Goal: Task Accomplishment & Management: Use online tool/utility

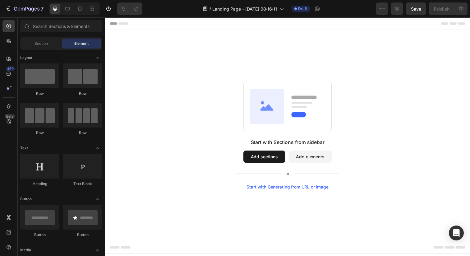
click at [161, 191] on div "Start with Sections from sidebar Add sections Add elements Start with Generatin…" at bounding box center [291, 138] width 328 height 110
click at [262, 159] on button "Add sections" at bounding box center [267, 159] width 43 height 12
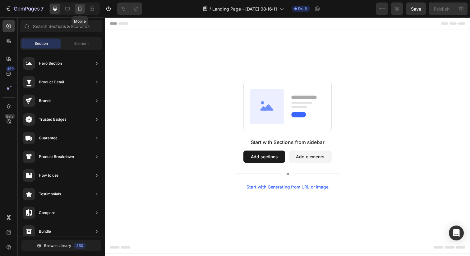
click at [82, 8] on icon at bounding box center [80, 9] width 6 height 6
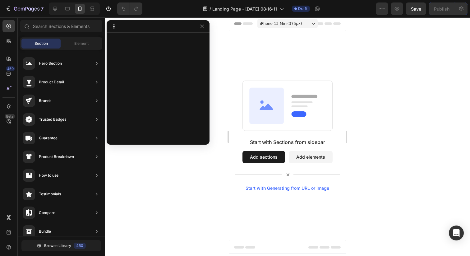
click at [262, 154] on button "Add sections" at bounding box center [263, 157] width 43 height 12
click at [80, 43] on span "Element" at bounding box center [81, 44] width 14 height 6
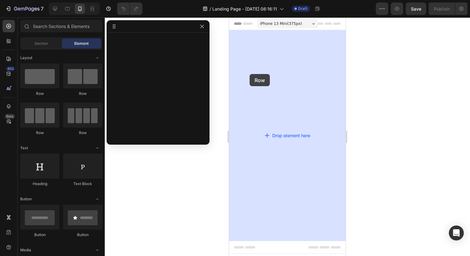
drag, startPoint x: 269, startPoint y: 94, endPoint x: 250, endPoint y: 74, distance: 27.7
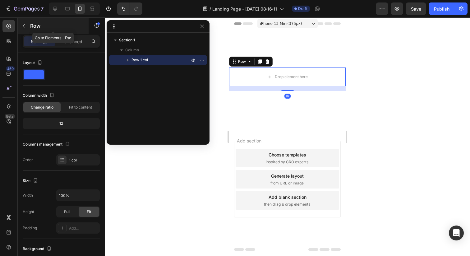
click at [24, 25] on icon "button" at bounding box center [24, 25] width 2 height 3
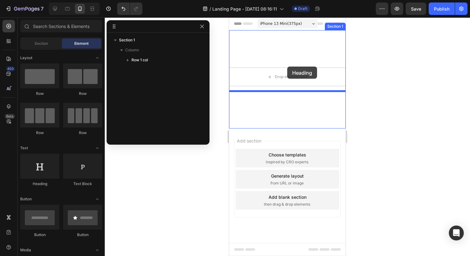
drag, startPoint x: 271, startPoint y: 186, endPoint x: 286, endPoint y: 67, distance: 120.7
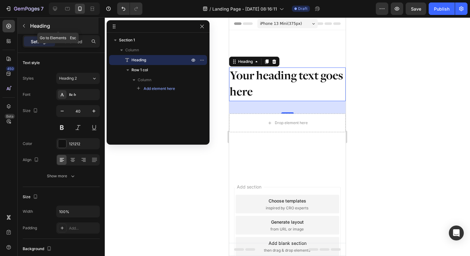
click at [25, 24] on icon "button" at bounding box center [23, 25] width 5 height 5
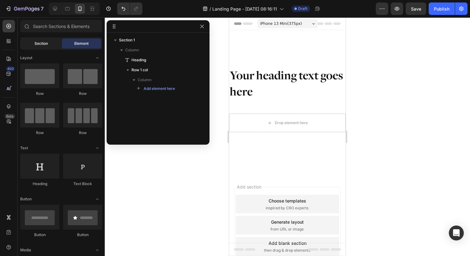
click at [53, 44] on div "Section" at bounding box center [40, 44] width 39 height 10
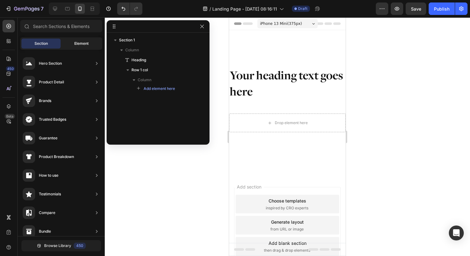
click at [82, 47] on div "Element" at bounding box center [81, 44] width 39 height 10
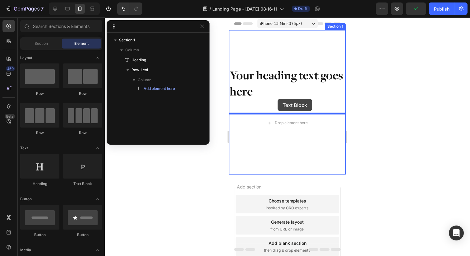
drag, startPoint x: 303, startPoint y: 179, endPoint x: 278, endPoint y: 99, distance: 84.4
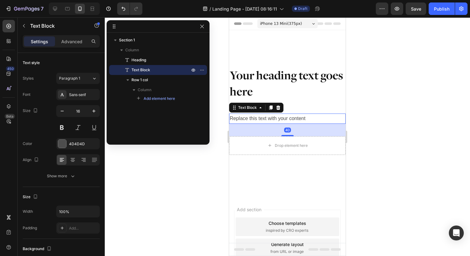
click at [386, 109] on div at bounding box center [287, 136] width 365 height 238
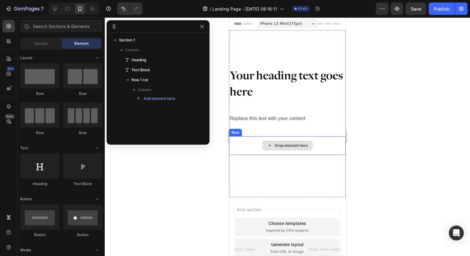
click at [264, 142] on div "Drop element here" at bounding box center [287, 145] width 50 height 10
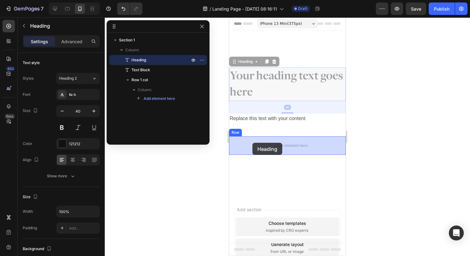
drag, startPoint x: 234, startPoint y: 61, endPoint x: 252, endPoint y: 143, distance: 83.7
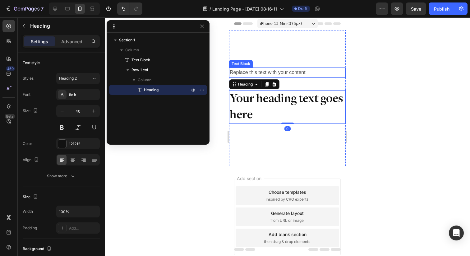
click at [236, 75] on div "Replace this text with your content" at bounding box center [287, 72] width 117 height 10
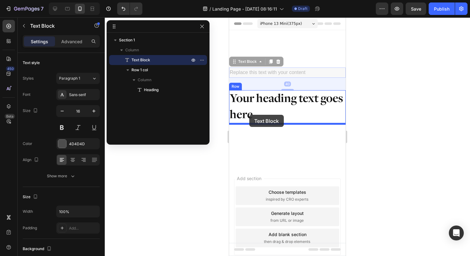
drag, startPoint x: 235, startPoint y: 61, endPoint x: 249, endPoint y: 115, distance: 55.6
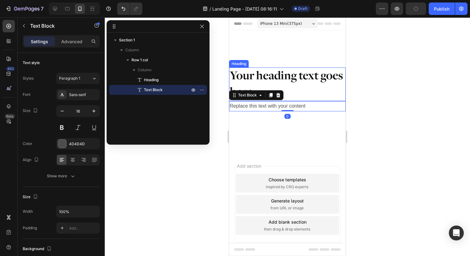
click at [365, 92] on div at bounding box center [287, 136] width 365 height 238
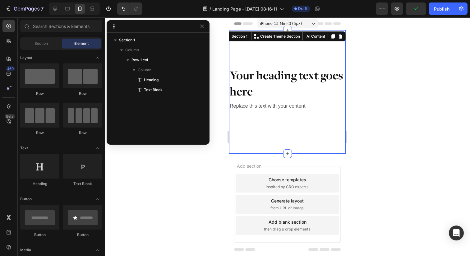
click at [312, 51] on div "Your heading text goes here Heading Replace this text with your content Text Bl…" at bounding box center [287, 91] width 117 height 123
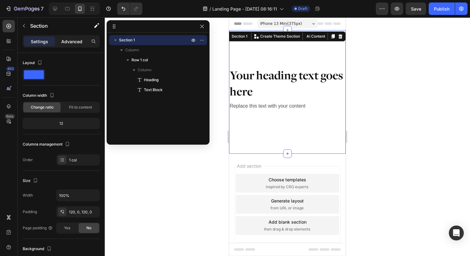
click at [71, 40] on p "Advanced" at bounding box center [71, 41] width 21 height 7
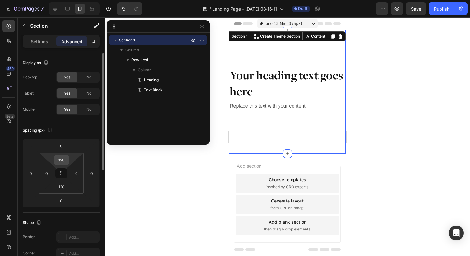
click at [62, 157] on input "120" at bounding box center [61, 159] width 12 height 9
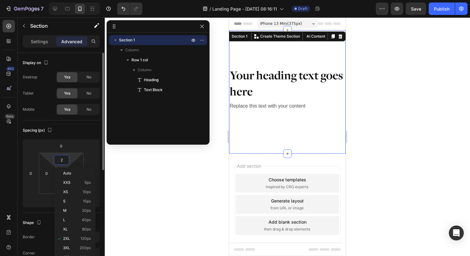
click at [68, 136] on div "Spacing (px) 0 0 0 0 2 0 120 0" at bounding box center [61, 166] width 77 height 92
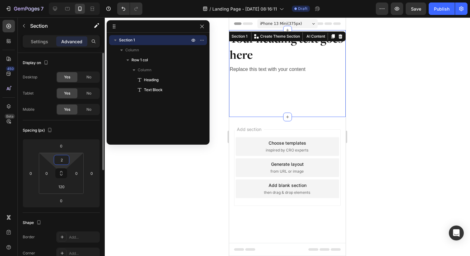
click at [62, 161] on input "2" at bounding box center [61, 159] width 12 height 9
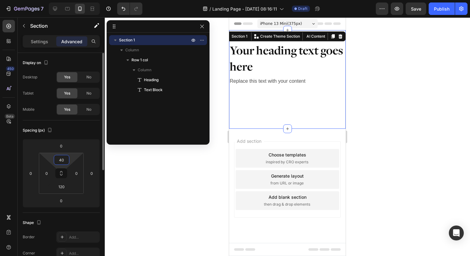
type input "40"
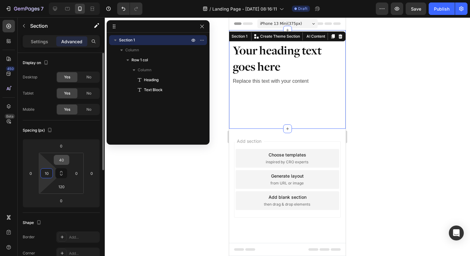
type input "10"
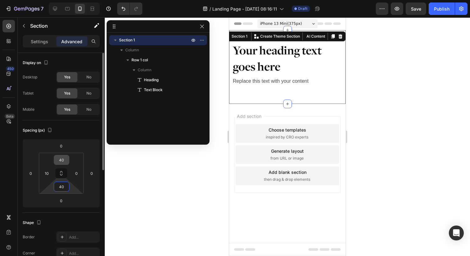
type input "40"
type input "10"
click at [60, 162] on input "40" at bounding box center [61, 159] width 12 height 9
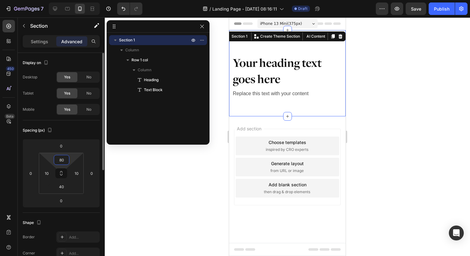
type input "80"
click at [81, 132] on div "Spacing (px)" at bounding box center [61, 130] width 77 height 10
click at [45, 42] on p "Settings" at bounding box center [39, 41] width 17 height 7
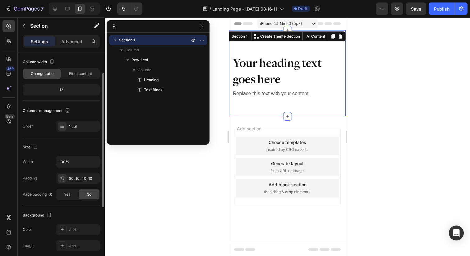
scroll to position [36, 0]
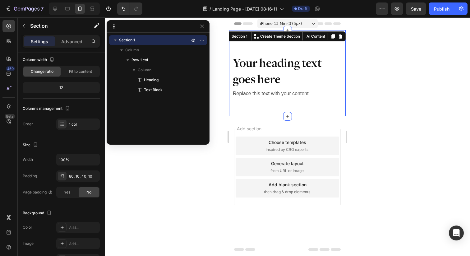
click at [197, 190] on div at bounding box center [287, 136] width 365 height 238
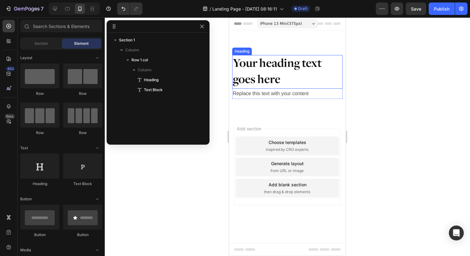
click at [275, 69] on h2 "Your heading text goes here" at bounding box center [287, 72] width 110 height 34
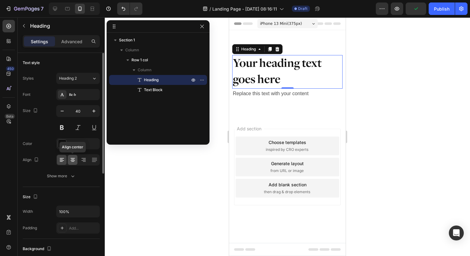
click at [71, 158] on icon at bounding box center [73, 160] width 6 height 6
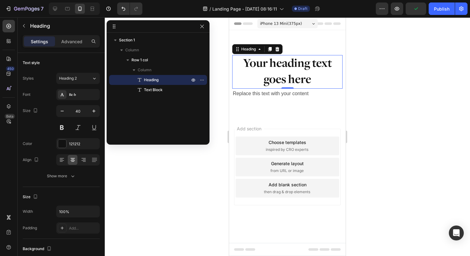
click at [278, 75] on h2 "Your heading text goes here" at bounding box center [287, 72] width 110 height 34
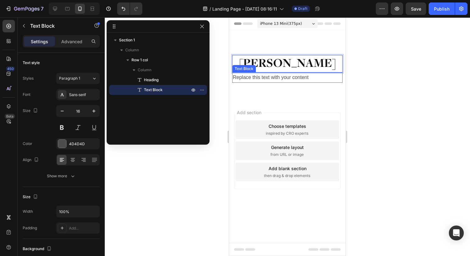
click at [280, 80] on div "Replace this text with your content" at bounding box center [287, 77] width 110 height 10
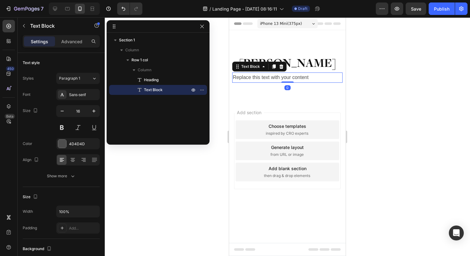
click at [280, 80] on div "Replace this text with your content" at bounding box center [287, 77] width 110 height 10
click at [280, 80] on p "Replace this text with your content" at bounding box center [287, 77] width 109 height 9
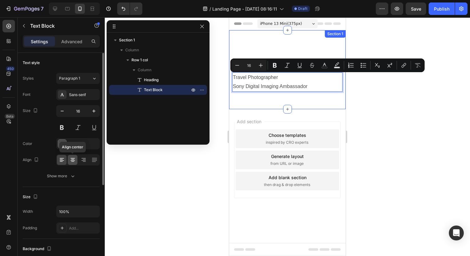
click at [73, 161] on icon at bounding box center [73, 160] width 6 height 6
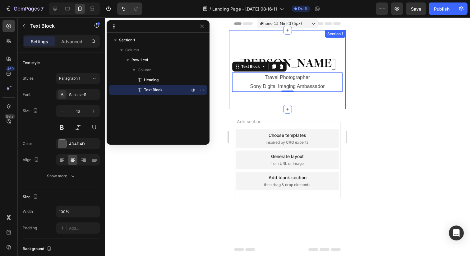
click at [194, 159] on div at bounding box center [287, 136] width 365 height 238
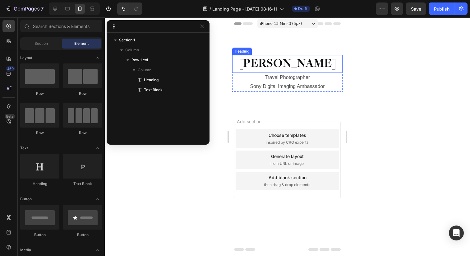
click at [298, 62] on p "[PERSON_NAME]" at bounding box center [287, 64] width 109 height 16
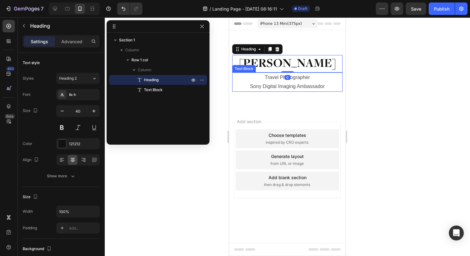
click at [294, 85] on p "Sony Digital Imaging Ambassador" at bounding box center [287, 86] width 109 height 9
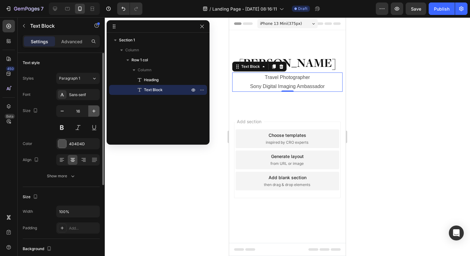
click at [94, 113] on icon "button" at bounding box center [94, 111] width 6 height 6
type input "18"
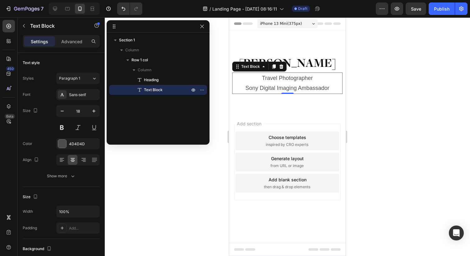
click at [171, 169] on div at bounding box center [287, 136] width 365 height 238
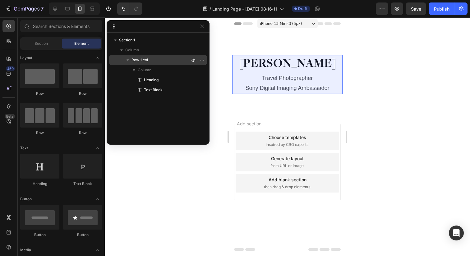
click at [144, 62] on span "Row 1 col" at bounding box center [139, 60] width 16 height 6
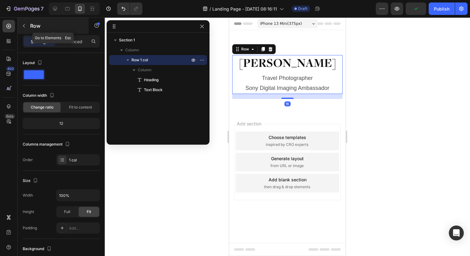
click at [25, 25] on icon "button" at bounding box center [23, 25] width 5 height 5
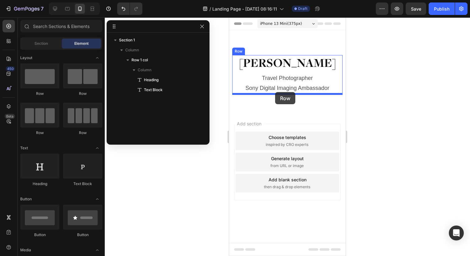
drag, startPoint x: 266, startPoint y: 94, endPoint x: 275, endPoint y: 92, distance: 9.1
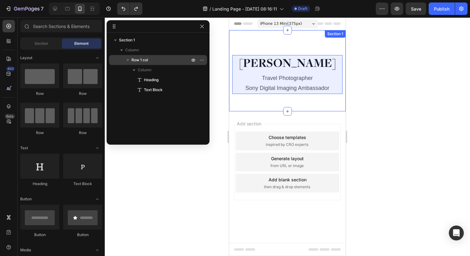
click at [129, 59] on icon "button" at bounding box center [128, 60] width 6 height 6
click at [159, 60] on p "Row 1 col" at bounding box center [160, 60] width 59 height 6
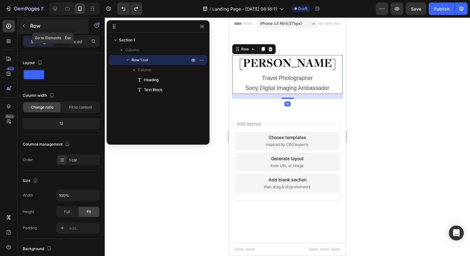
click at [23, 25] on icon "button" at bounding box center [24, 25] width 2 height 3
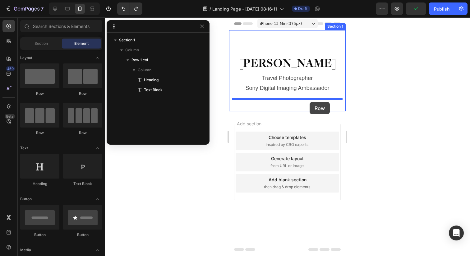
drag, startPoint x: 265, startPoint y: 97, endPoint x: 310, endPoint y: 102, distance: 44.7
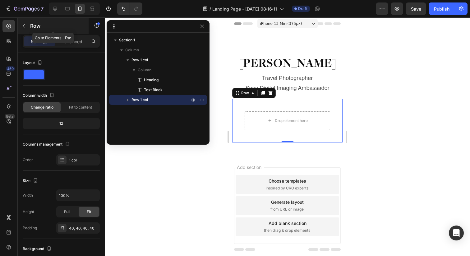
click at [23, 25] on icon "button" at bounding box center [24, 25] width 2 height 3
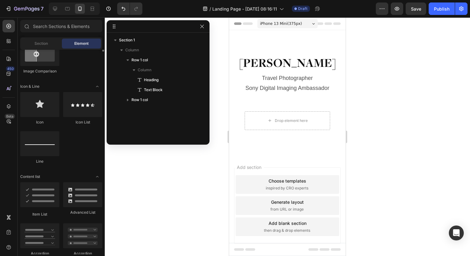
scroll to position [310, 0]
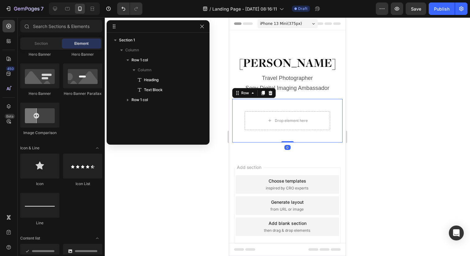
click at [250, 131] on div "Drop element here Row 0" at bounding box center [287, 121] width 110 height 44
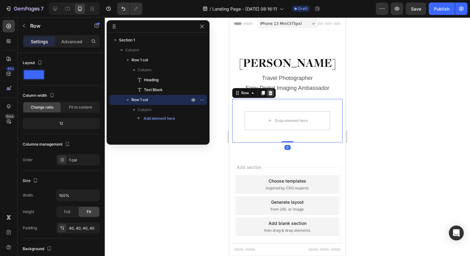
click at [269, 94] on icon at bounding box center [271, 93] width 4 height 4
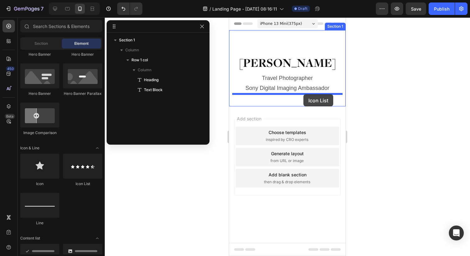
drag, startPoint x: 301, startPoint y: 188, endPoint x: 303, endPoint y: 94, distance: 93.6
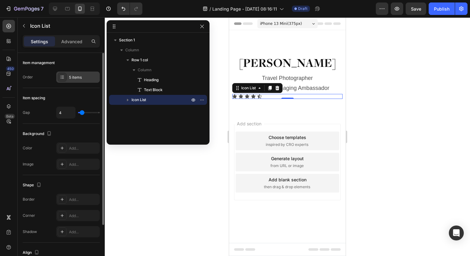
click at [76, 76] on div "5 items" at bounding box center [83, 78] width 29 height 6
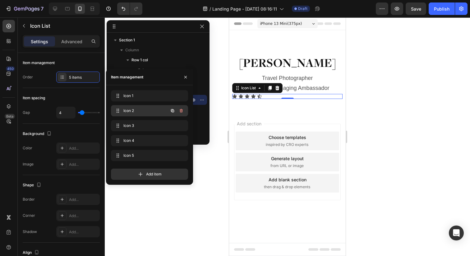
click at [145, 113] on span "Icon 2" at bounding box center [140, 111] width 35 height 6
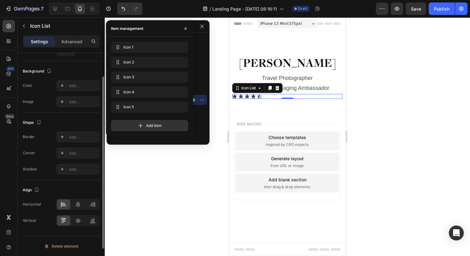
scroll to position [0, 0]
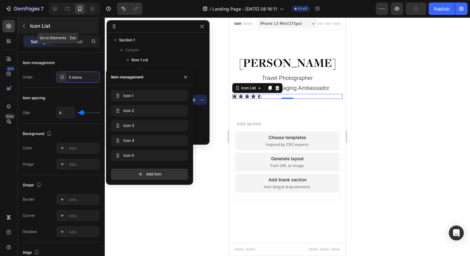
click at [25, 23] on icon "button" at bounding box center [23, 25] width 5 height 5
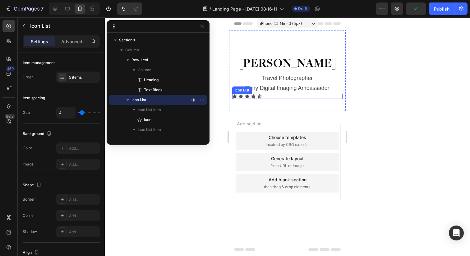
click at [271, 99] on div "Icon Icon Icon Icon Icon" at bounding box center [287, 96] width 110 height 5
click at [279, 87] on icon at bounding box center [277, 87] width 5 height 5
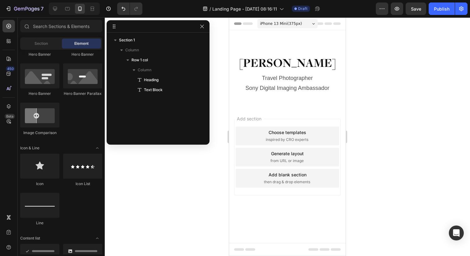
click at [77, 120] on div "Image Image Video Video Banner Hero Banner Hero Banner Hero Banner Hero Banner …" at bounding box center [61, 43] width 82 height 195
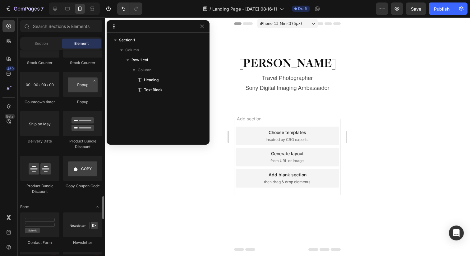
scroll to position [1271, 0]
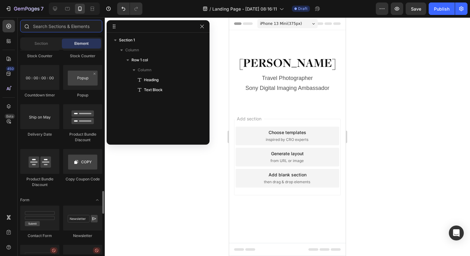
click at [62, 27] on input "text" at bounding box center [61, 26] width 82 height 12
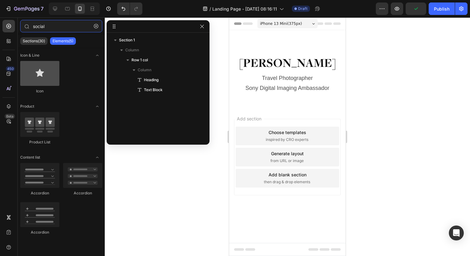
type input "social"
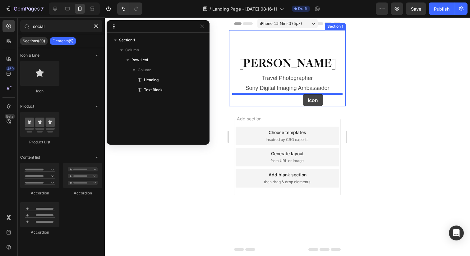
drag, startPoint x: 272, startPoint y: 97, endPoint x: 303, endPoint y: 94, distance: 31.2
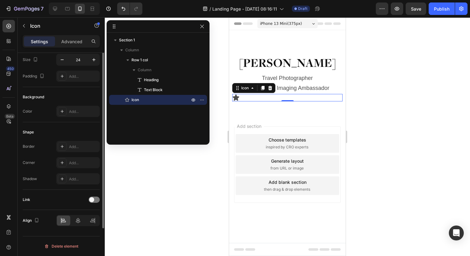
scroll to position [0, 0]
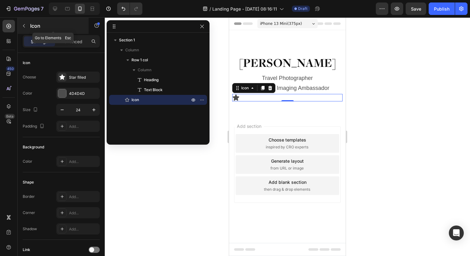
click at [22, 25] on icon "button" at bounding box center [23, 25] width 5 height 5
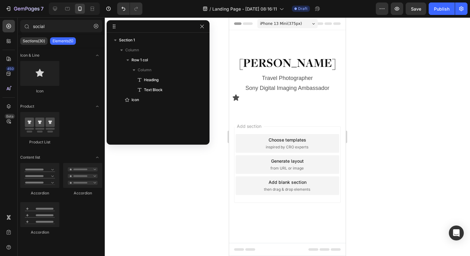
click at [67, 39] on p "Elements(5)" at bounding box center [63, 41] width 21 height 5
click at [44, 39] on p "Sections(30)" at bounding box center [34, 41] width 22 height 5
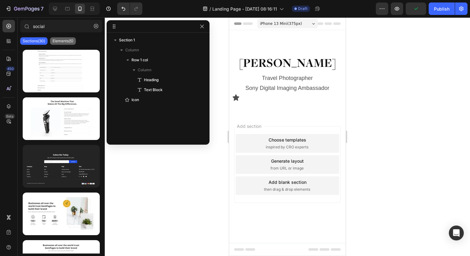
click at [63, 39] on p "Elements(5)" at bounding box center [63, 41] width 21 height 5
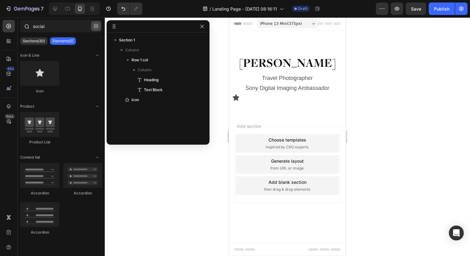
click at [96, 23] on button "button" at bounding box center [96, 26] width 10 height 10
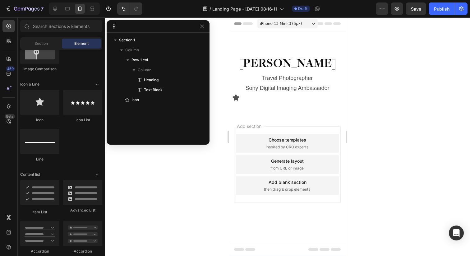
scroll to position [381, 0]
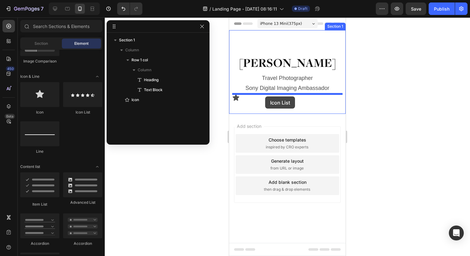
drag, startPoint x: 300, startPoint y: 114, endPoint x: 265, endPoint y: 97, distance: 39.1
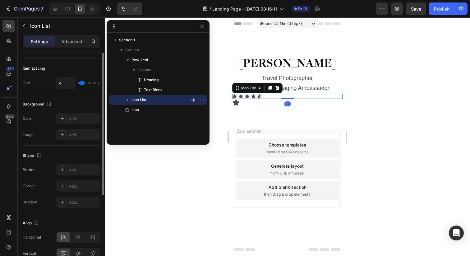
scroll to position [0, 0]
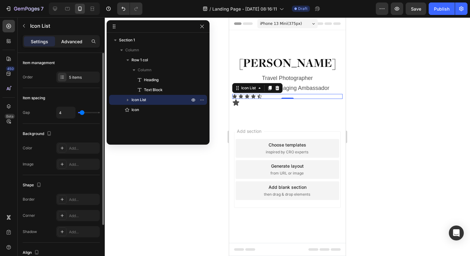
click at [73, 39] on p "Advanced" at bounding box center [71, 41] width 21 height 7
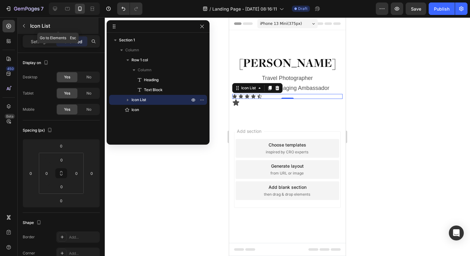
click at [25, 24] on icon "button" at bounding box center [23, 25] width 5 height 5
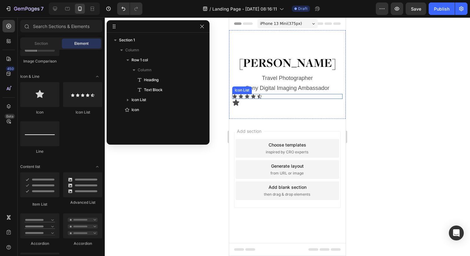
click at [282, 94] on div "Icon Icon Icon Icon Icon" at bounding box center [287, 96] width 110 height 5
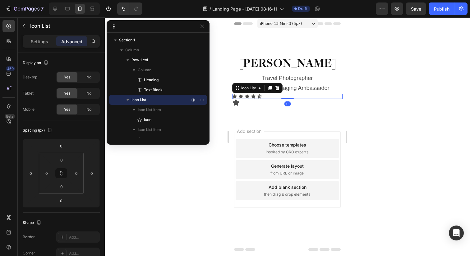
click at [274, 83] on div "Icon List" at bounding box center [257, 88] width 50 height 10
click at [278, 87] on icon at bounding box center [277, 88] width 4 height 4
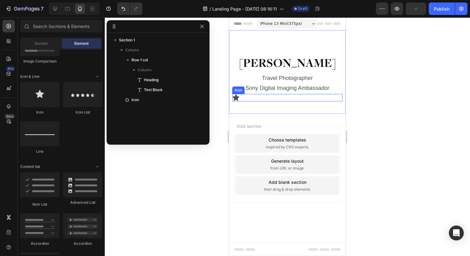
click at [268, 98] on div "Icon" at bounding box center [287, 97] width 110 height 7
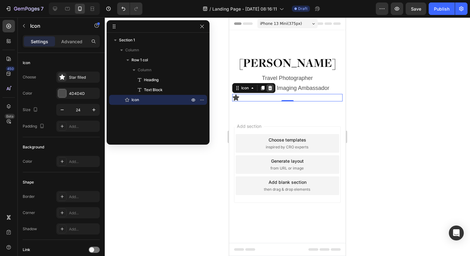
click at [270, 88] on icon at bounding box center [270, 88] width 4 height 4
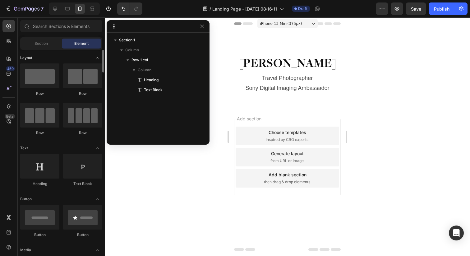
click at [63, 56] on div "Layout" at bounding box center [61, 58] width 82 height 6
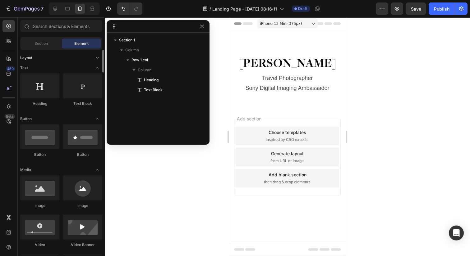
click at [95, 58] on icon "Toggle open" at bounding box center [97, 57] width 5 height 5
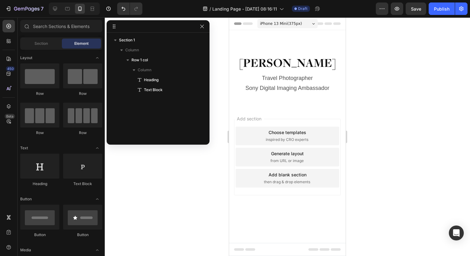
click at [183, 164] on div at bounding box center [287, 136] width 365 height 238
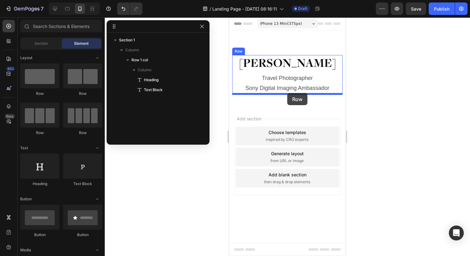
drag, startPoint x: 271, startPoint y: 103, endPoint x: 287, endPoint y: 93, distance: 19.4
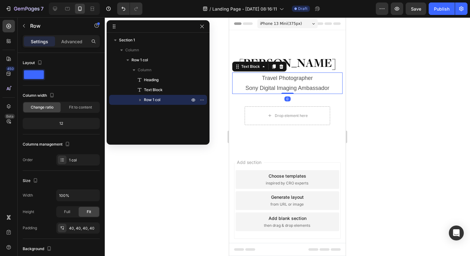
click at [287, 83] on p "Sony Digital Imaging Ambassador" at bounding box center [287, 88] width 109 height 10
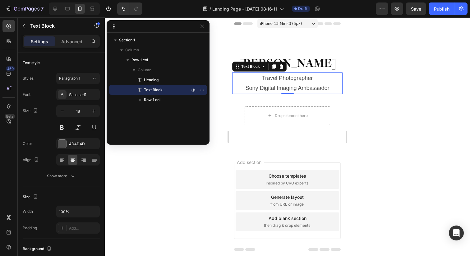
click at [222, 106] on div at bounding box center [287, 136] width 365 height 238
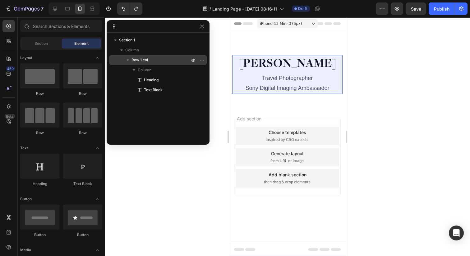
click at [141, 56] on div "Row 1 col" at bounding box center [158, 60] width 93 height 10
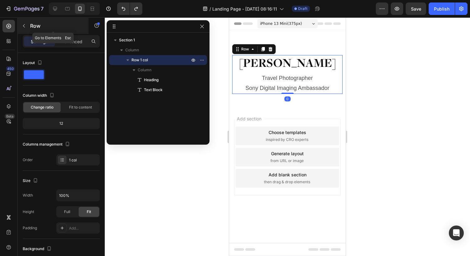
click at [25, 27] on icon "button" at bounding box center [23, 25] width 5 height 5
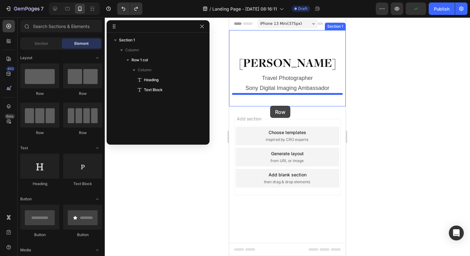
drag, startPoint x: 263, startPoint y: 91, endPoint x: 269, endPoint y: 106, distance: 16.4
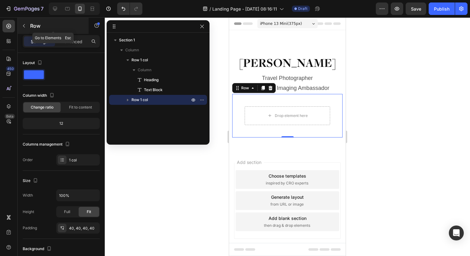
click at [24, 28] on icon "button" at bounding box center [23, 25] width 5 height 5
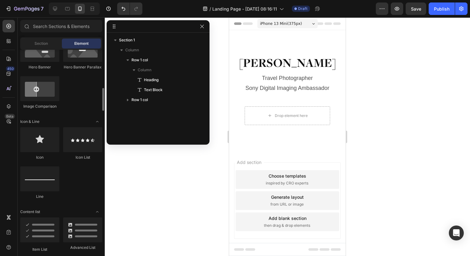
scroll to position [338, 0]
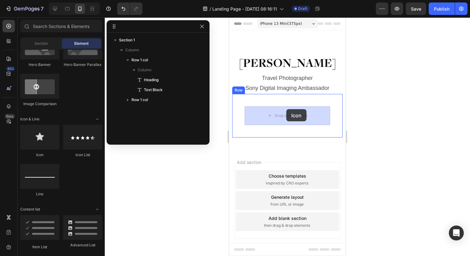
drag, startPoint x: 267, startPoint y: 154, endPoint x: 286, endPoint y: 109, distance: 48.3
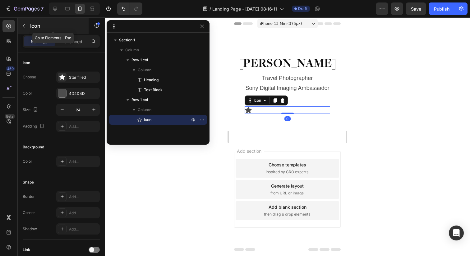
click at [21, 25] on icon "button" at bounding box center [23, 25] width 5 height 5
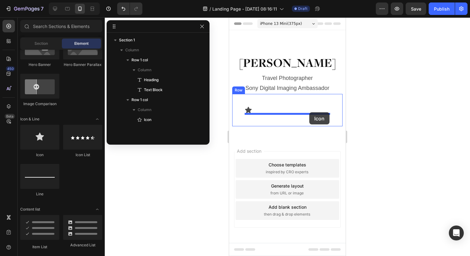
drag, startPoint x: 269, startPoint y: 156, endPoint x: 309, endPoint y: 112, distance: 59.6
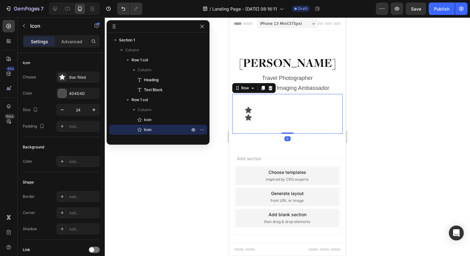
click at [313, 102] on div "Icon Icon Row 0" at bounding box center [287, 114] width 110 height 40
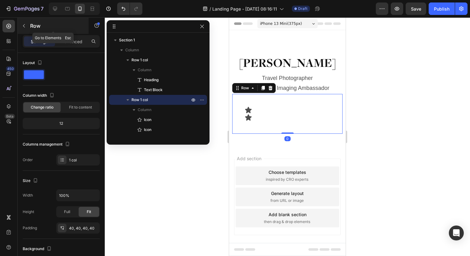
click at [25, 26] on icon "button" at bounding box center [23, 25] width 5 height 5
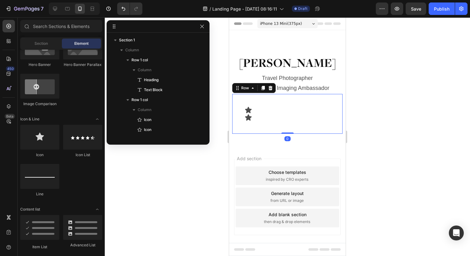
click at [299, 95] on div "Icon Icon Row 0" at bounding box center [287, 114] width 110 height 40
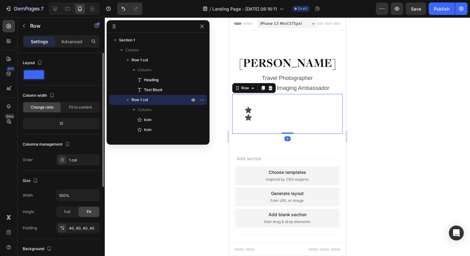
click at [38, 70] on span at bounding box center [34, 74] width 20 height 9
click at [38, 76] on span at bounding box center [34, 74] width 20 height 9
click at [315, 132] on div "Icon Icon Row 0" at bounding box center [287, 114] width 110 height 40
click at [269, 88] on icon at bounding box center [271, 88] width 4 height 4
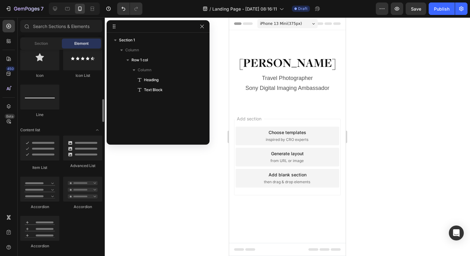
scroll to position [421, 0]
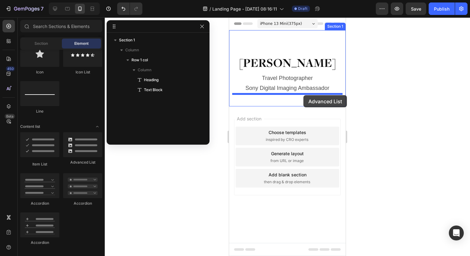
drag, startPoint x: 302, startPoint y: 172, endPoint x: 303, endPoint y: 95, distance: 76.8
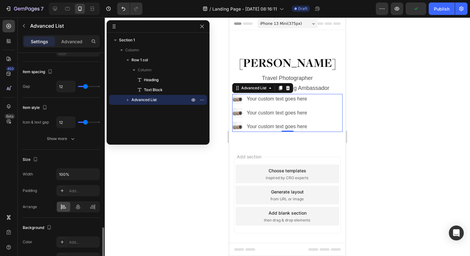
scroll to position [0, 0]
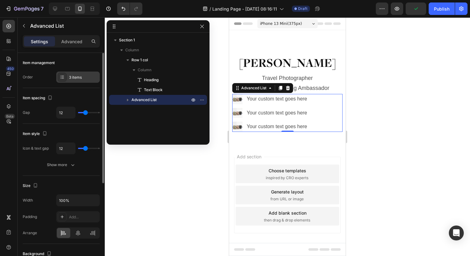
click at [78, 79] on div "3 items" at bounding box center [83, 78] width 29 height 6
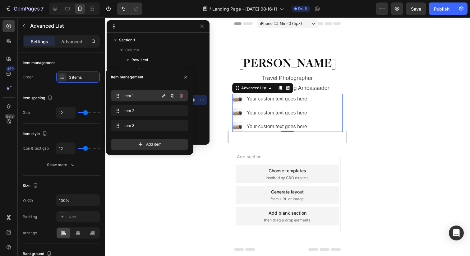
click at [151, 97] on span "Item 1" at bounding box center [140, 96] width 35 height 6
click at [163, 96] on icon "button" at bounding box center [163, 95] width 5 height 5
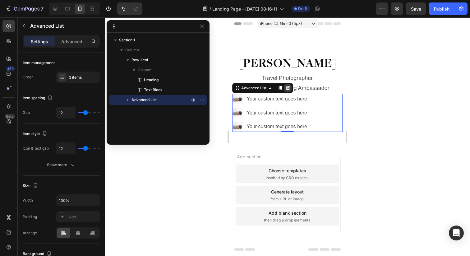
click at [288, 90] on icon at bounding box center [288, 88] width 4 height 4
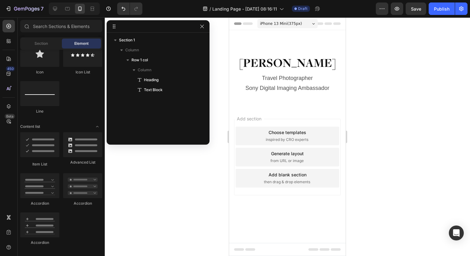
click at [89, 108] on div "Icon Icon List Line" at bounding box center [61, 81] width 82 height 78
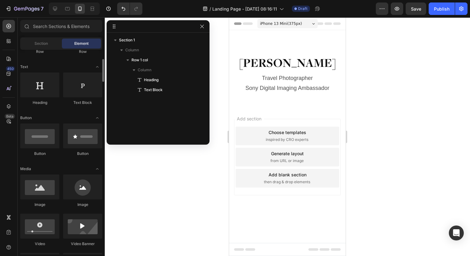
scroll to position [83, 0]
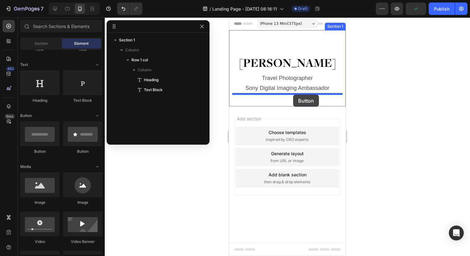
drag, startPoint x: 310, startPoint y: 149, endPoint x: 293, endPoint y: 94, distance: 57.6
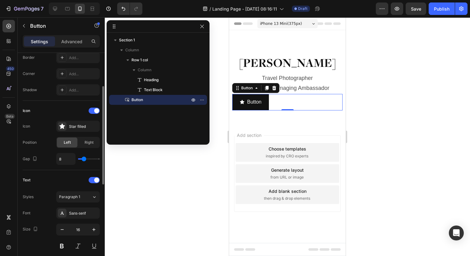
scroll to position [0, 0]
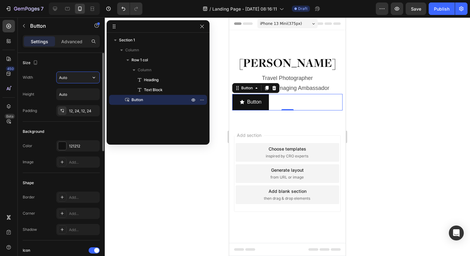
click at [68, 79] on input "Auto" at bounding box center [78, 77] width 43 height 11
click at [93, 76] on icon "button" at bounding box center [94, 77] width 6 height 6
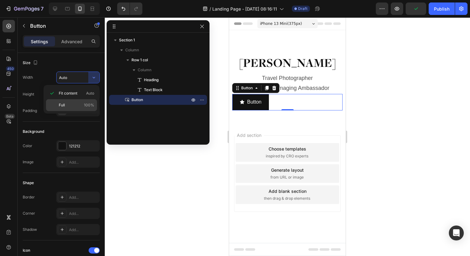
click at [83, 103] on p "Full 100%" at bounding box center [76, 105] width 35 height 6
type input "100%"
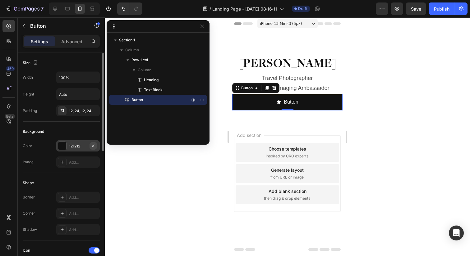
click at [93, 145] on icon "button" at bounding box center [93, 145] width 5 height 5
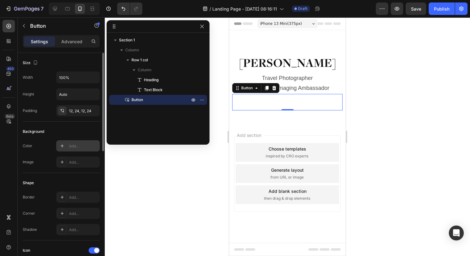
click at [88, 135] on div "Background" at bounding box center [61, 131] width 77 height 10
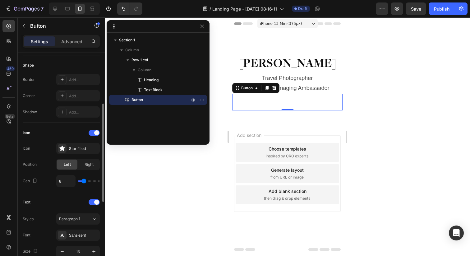
scroll to position [126, 0]
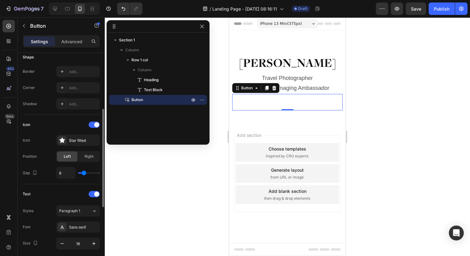
click at [88, 135] on div "Star filled" at bounding box center [78, 140] width 44 height 11
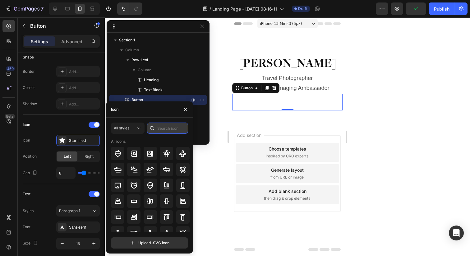
click at [168, 131] on input "text" at bounding box center [167, 127] width 41 height 11
type input "instagram"
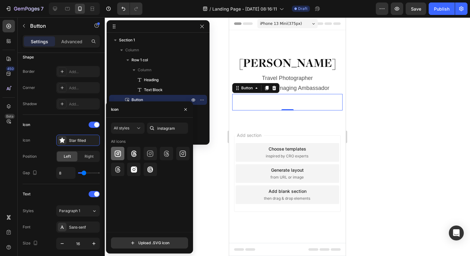
click at [118, 157] on div at bounding box center [117, 153] width 13 height 13
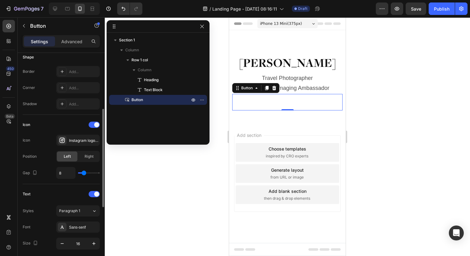
click at [69, 128] on div "Icon" at bounding box center [61, 125] width 77 height 10
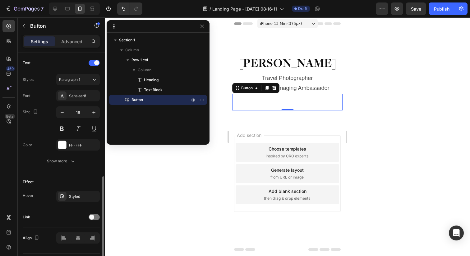
scroll to position [263, 0]
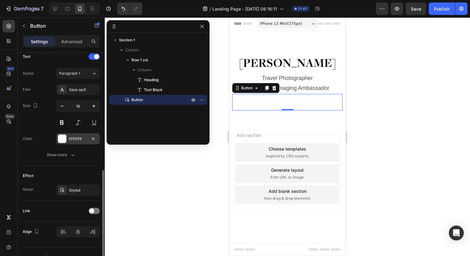
click at [61, 135] on div at bounding box center [62, 139] width 8 height 8
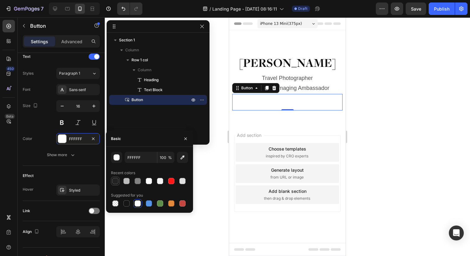
click at [114, 182] on div at bounding box center [115, 181] width 6 height 6
type input "232323"
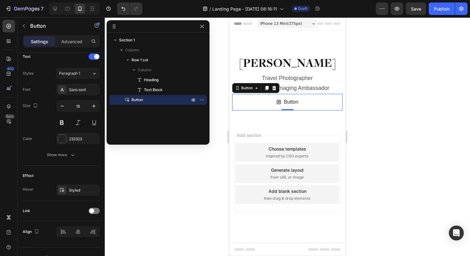
click at [214, 187] on div at bounding box center [287, 136] width 365 height 238
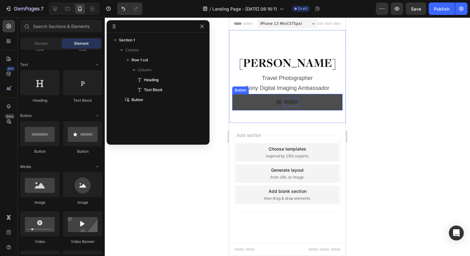
click at [293, 102] on p "Button" at bounding box center [291, 102] width 14 height 9
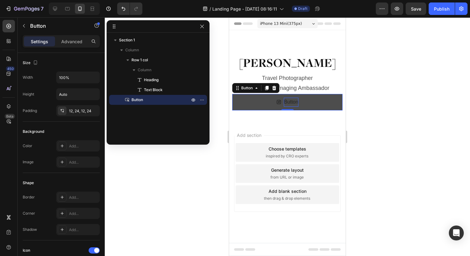
click at [292, 103] on p "Button" at bounding box center [291, 102] width 14 height 9
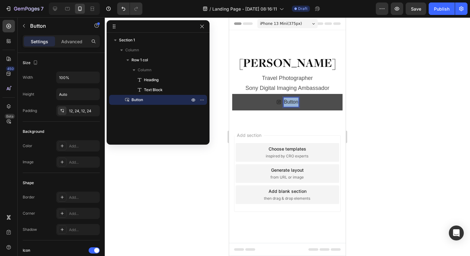
click at [292, 103] on p "Button" at bounding box center [291, 102] width 14 height 9
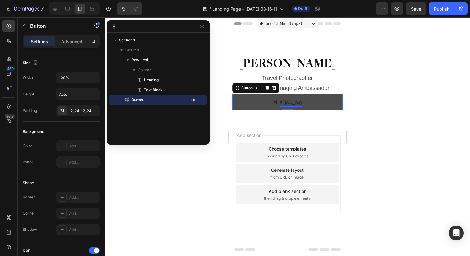
click at [255, 102] on button "@pat_kay" at bounding box center [287, 102] width 110 height 16
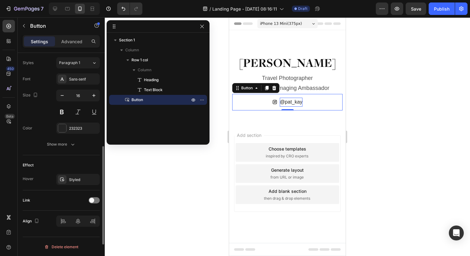
scroll to position [274, 0]
click at [94, 179] on icon "button" at bounding box center [93, 178] width 2 height 2
click at [161, 166] on div at bounding box center [287, 136] width 365 height 238
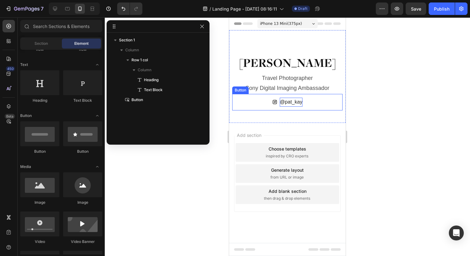
click at [253, 100] on button "@pat_kay" at bounding box center [287, 102] width 110 height 16
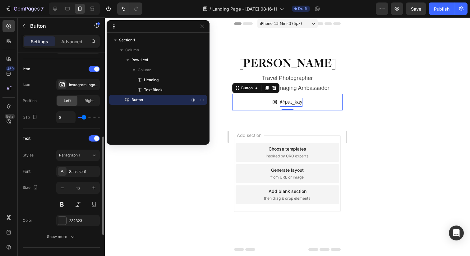
scroll to position [187, 0]
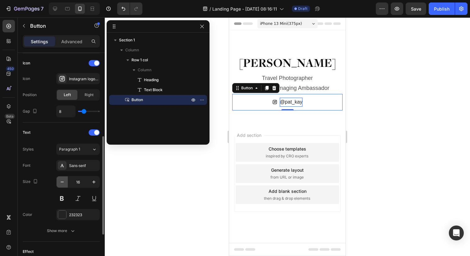
click at [64, 182] on icon "button" at bounding box center [62, 182] width 6 height 6
type input "14"
click at [60, 215] on div at bounding box center [62, 214] width 8 height 8
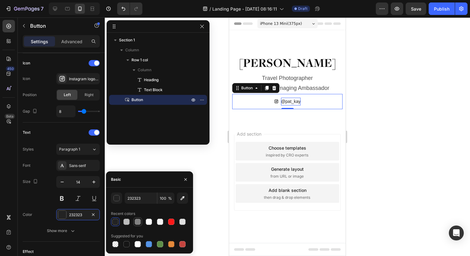
click at [140, 222] on div at bounding box center [138, 221] width 6 height 6
type input "828282"
click at [114, 199] on div "button" at bounding box center [117, 198] width 6 height 6
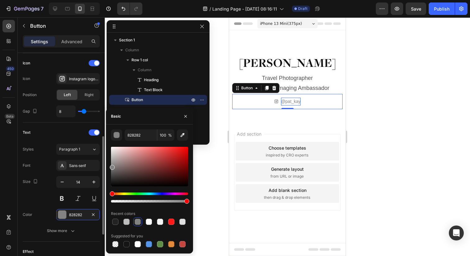
click at [39, 192] on div "Size 14" at bounding box center [61, 190] width 77 height 28
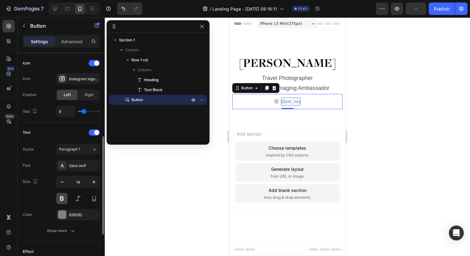
click at [63, 199] on button at bounding box center [61, 198] width 11 height 11
click at [182, 193] on div at bounding box center [287, 136] width 365 height 238
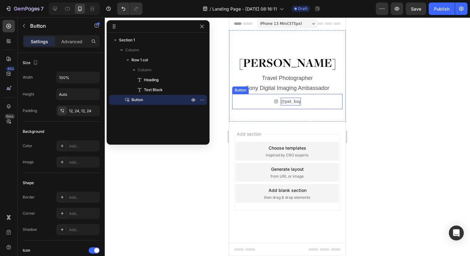
click at [319, 99] on button "@pat_kay" at bounding box center [287, 101] width 110 height 15
click at [266, 87] on icon at bounding box center [266, 88] width 3 height 4
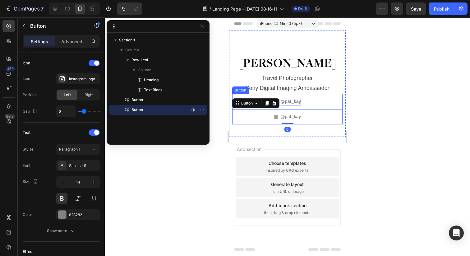
click at [334, 101] on button "@pat_kay" at bounding box center [287, 101] width 110 height 15
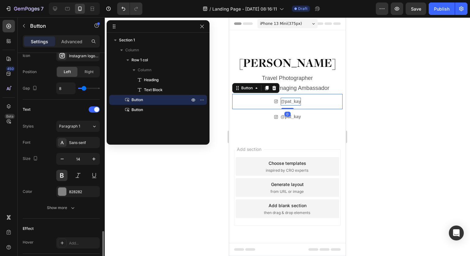
scroll to position [274, 0]
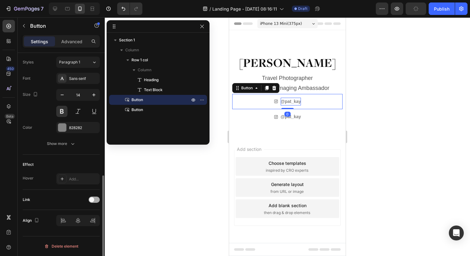
click at [96, 199] on div at bounding box center [94, 199] width 11 height 6
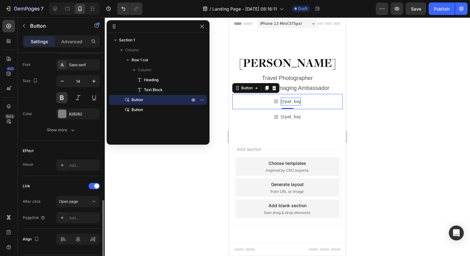
scroll to position [306, 0]
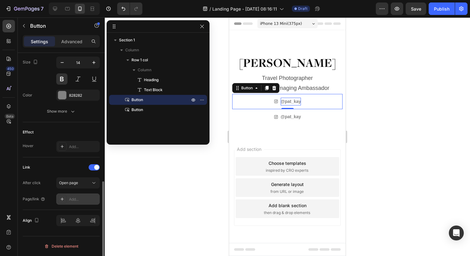
click at [79, 199] on div "Add..." at bounding box center [83, 199] width 29 height 6
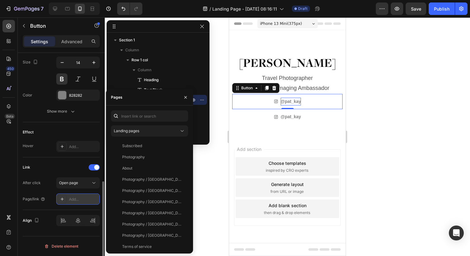
click at [61, 198] on icon at bounding box center [62, 198] width 5 height 5
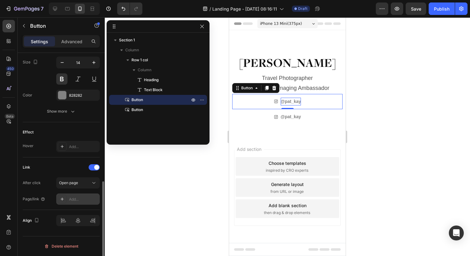
click at [61, 198] on icon at bounding box center [62, 198] width 5 height 5
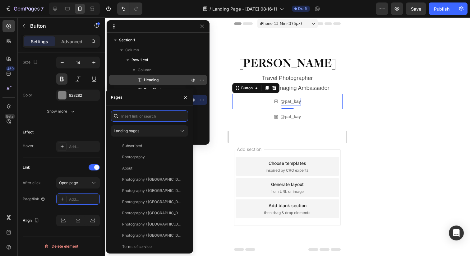
paste input "[URL][DOMAIN_NAME]"
type input "[URL][DOMAIN_NAME]"
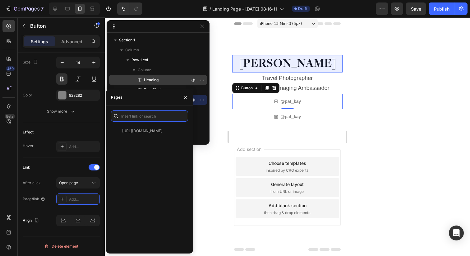
scroll to position [0, 0]
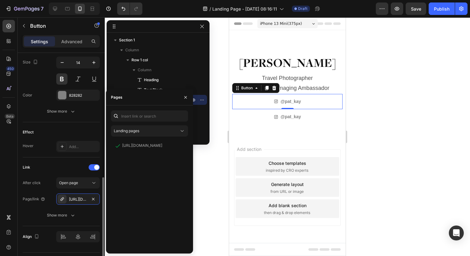
click at [73, 172] on div "Link" at bounding box center [61, 167] width 77 height 10
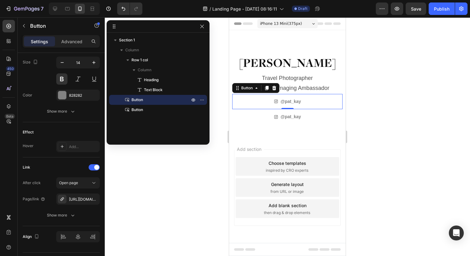
click at [177, 178] on div at bounding box center [287, 136] width 365 height 238
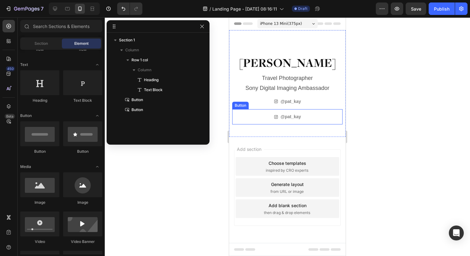
click at [255, 115] on button "@pat_kay" at bounding box center [287, 116] width 110 height 15
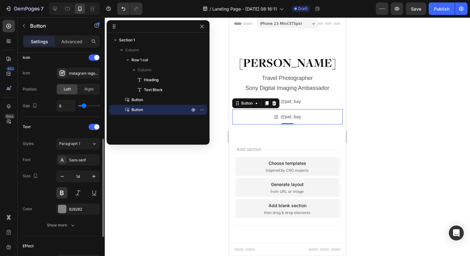
scroll to position [163, 0]
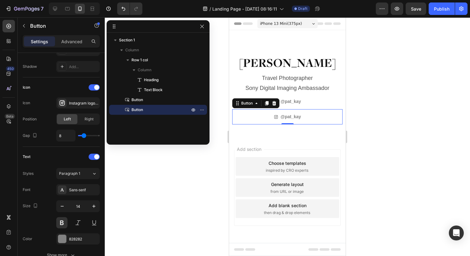
click at [243, 117] on button "@pat_kay" at bounding box center [287, 116] width 110 height 15
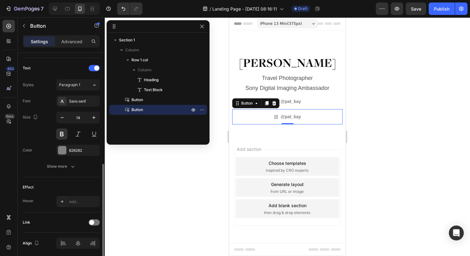
scroll to position [257, 0]
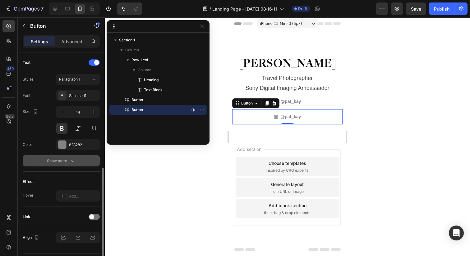
click at [55, 161] on div "Show more" at bounding box center [61, 161] width 29 height 6
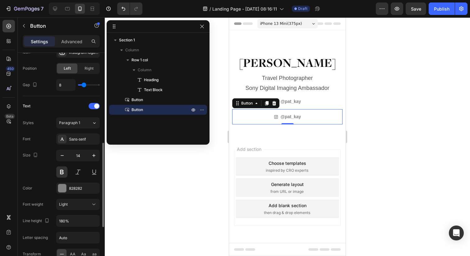
scroll to position [356, 0]
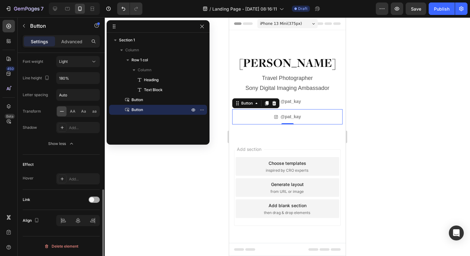
click at [94, 200] on div at bounding box center [94, 199] width 11 height 6
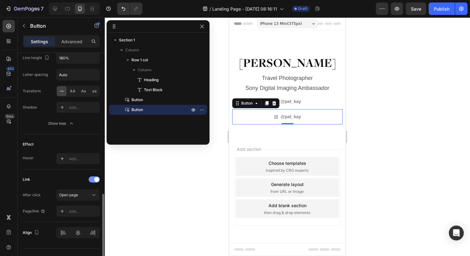
scroll to position [388, 0]
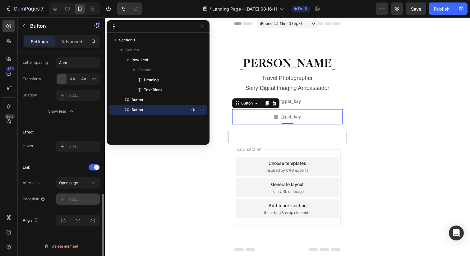
click at [81, 197] on div "Add..." at bounding box center [83, 199] width 29 height 6
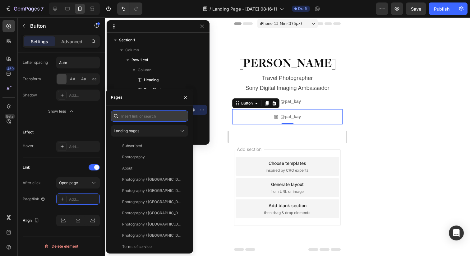
click at [145, 119] on input "text" at bounding box center [149, 115] width 77 height 11
paste input "[URL][DOMAIN_NAME]"
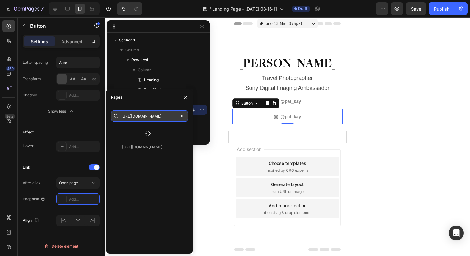
type input "[URL][DOMAIN_NAME]"
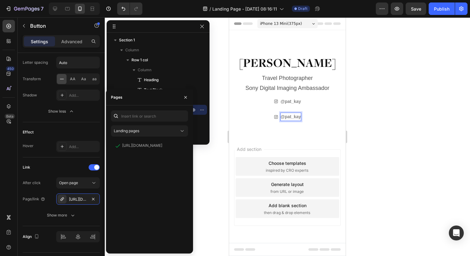
click at [287, 114] on p "@pat_kay" at bounding box center [291, 117] width 21 height 8
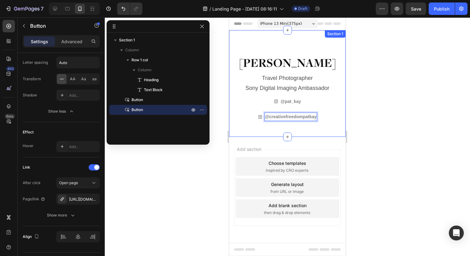
click at [393, 116] on div at bounding box center [287, 136] width 365 height 238
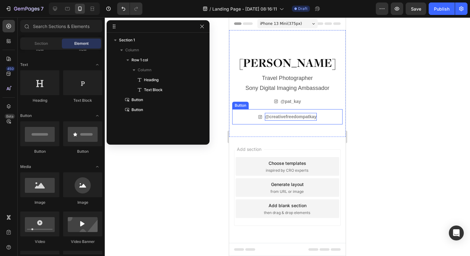
click at [329, 116] on link "@creativefreedompatkay" at bounding box center [287, 116] width 110 height 15
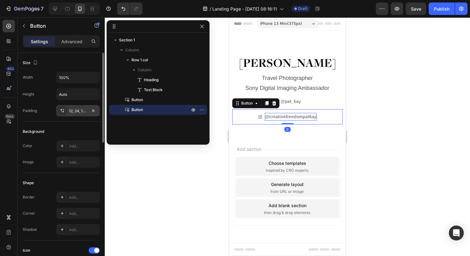
click at [80, 111] on div "12, 24, 12, 24" at bounding box center [78, 111] width 18 height 6
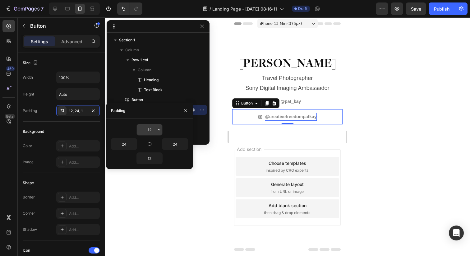
click at [151, 131] on input "12" at bounding box center [149, 129] width 25 height 11
click at [387, 120] on div at bounding box center [287, 136] width 365 height 238
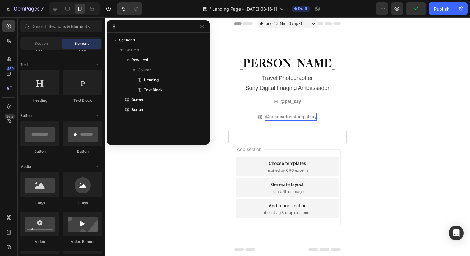
click at [387, 120] on div at bounding box center [287, 136] width 365 height 238
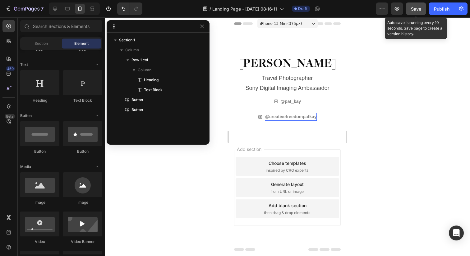
click at [423, 8] on button "Save" at bounding box center [416, 8] width 21 height 12
